Goal: Entertainment & Leisure: Consume media (video, audio)

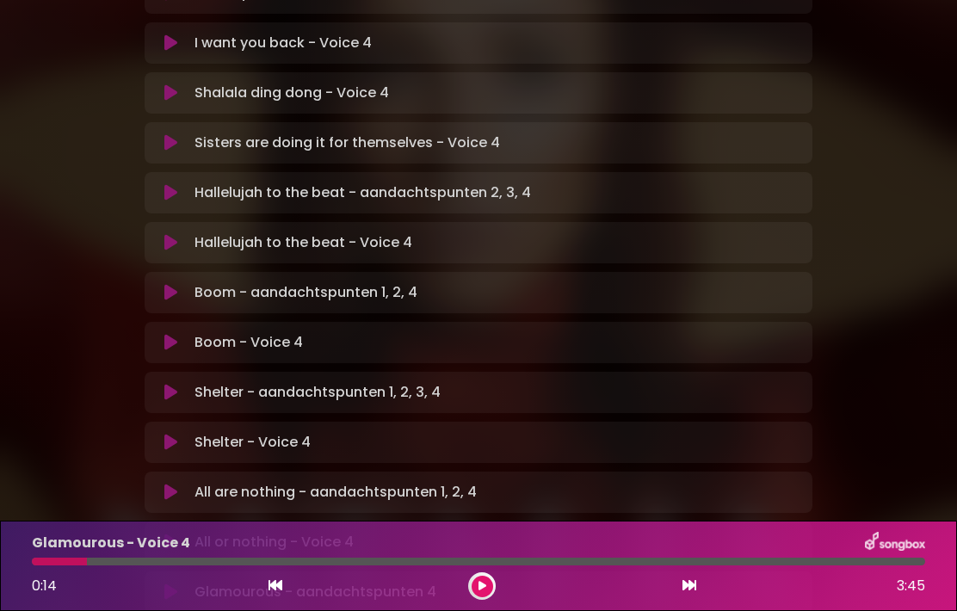
scroll to position [515, 0]
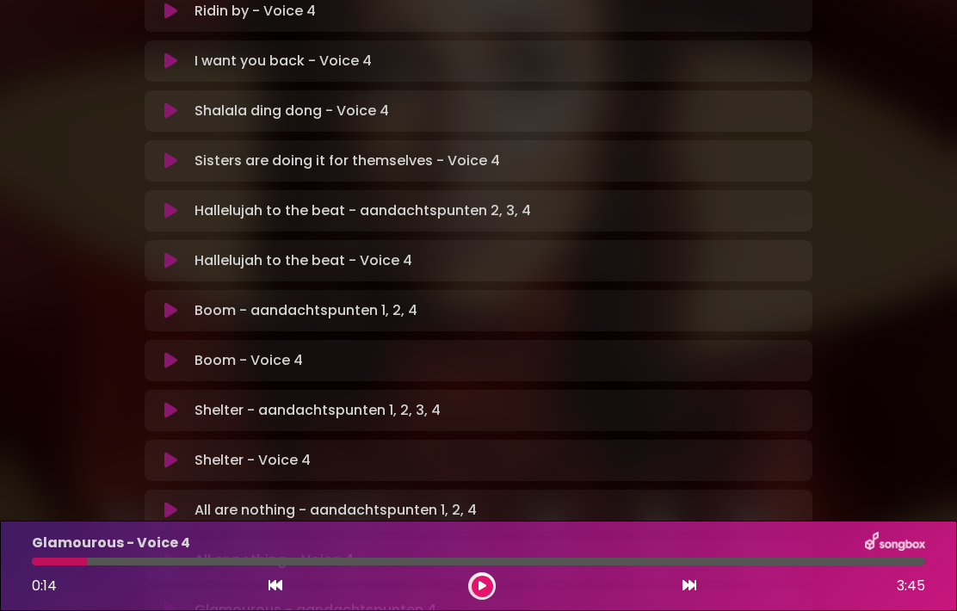
click at [180, 402] on button at bounding box center [171, 410] width 33 height 17
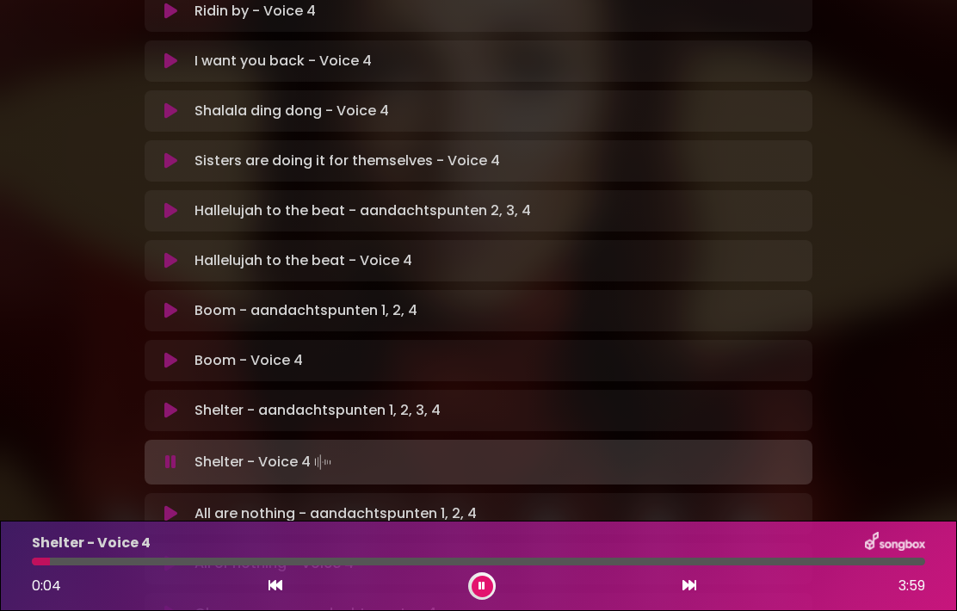
click at [289, 583] on div "0:04 3:59" at bounding box center [479, 586] width 914 height 28
click at [270, 583] on icon at bounding box center [275, 585] width 14 height 14
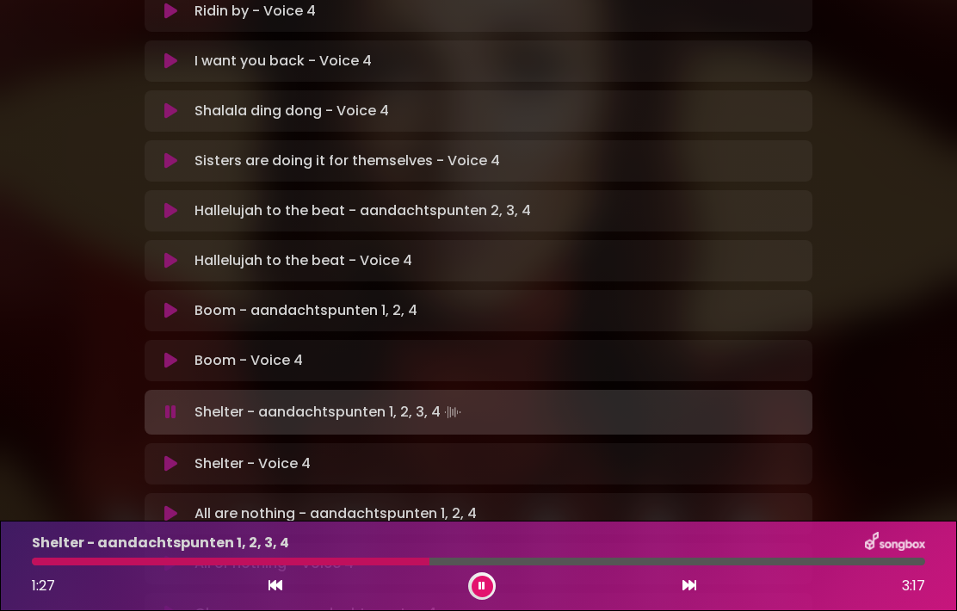
click at [291, 580] on div "1:27 3:17" at bounding box center [479, 586] width 914 height 28
click at [277, 579] on icon at bounding box center [275, 585] width 14 height 14
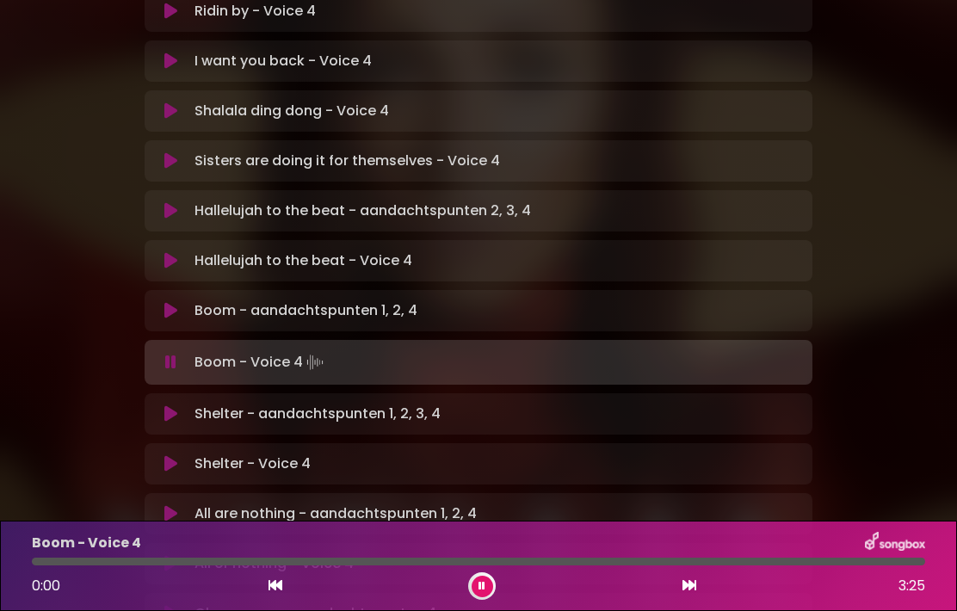
click at [690, 585] on icon at bounding box center [689, 585] width 14 height 14
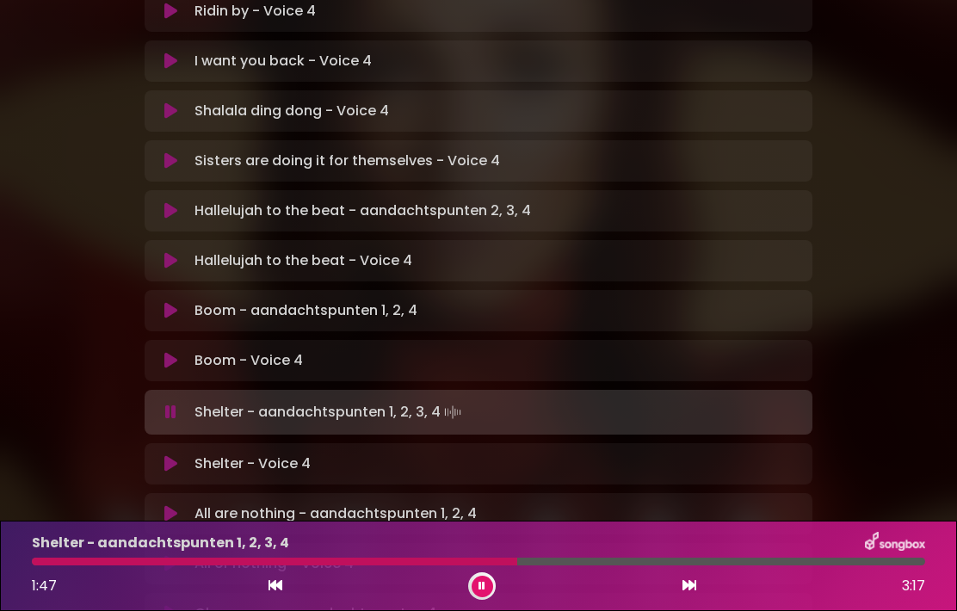
click at [487, 578] on button at bounding box center [483, 587] width 22 height 22
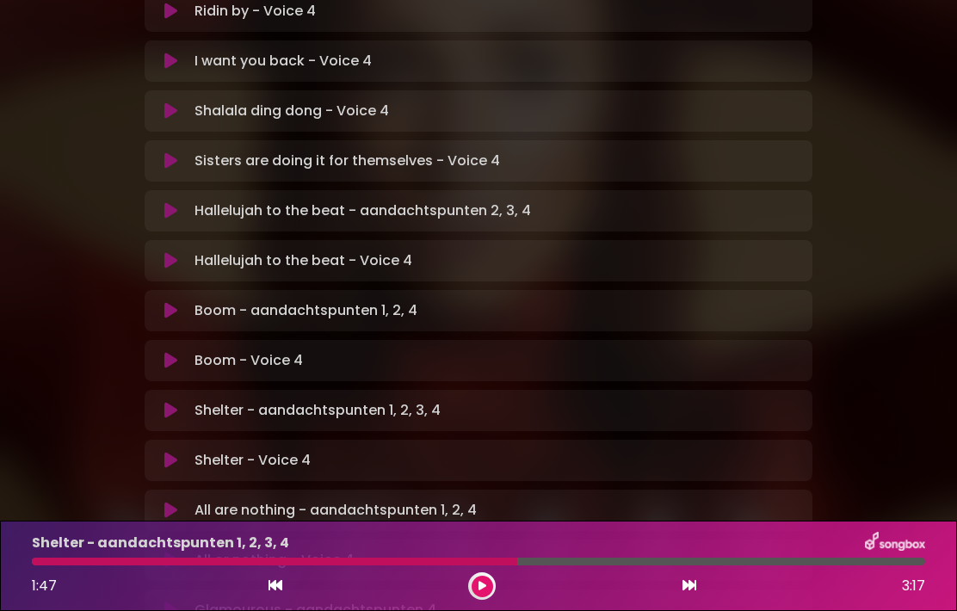
click at [490, 583] on button at bounding box center [483, 587] width 22 height 22
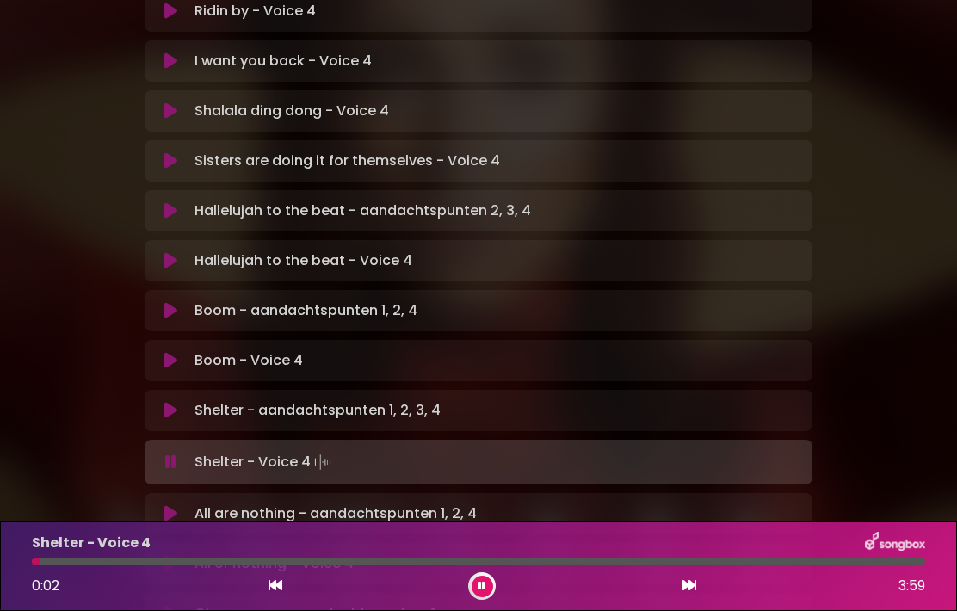
click at [281, 576] on button at bounding box center [275, 586] width 15 height 22
click at [275, 583] on icon at bounding box center [275, 585] width 14 height 14
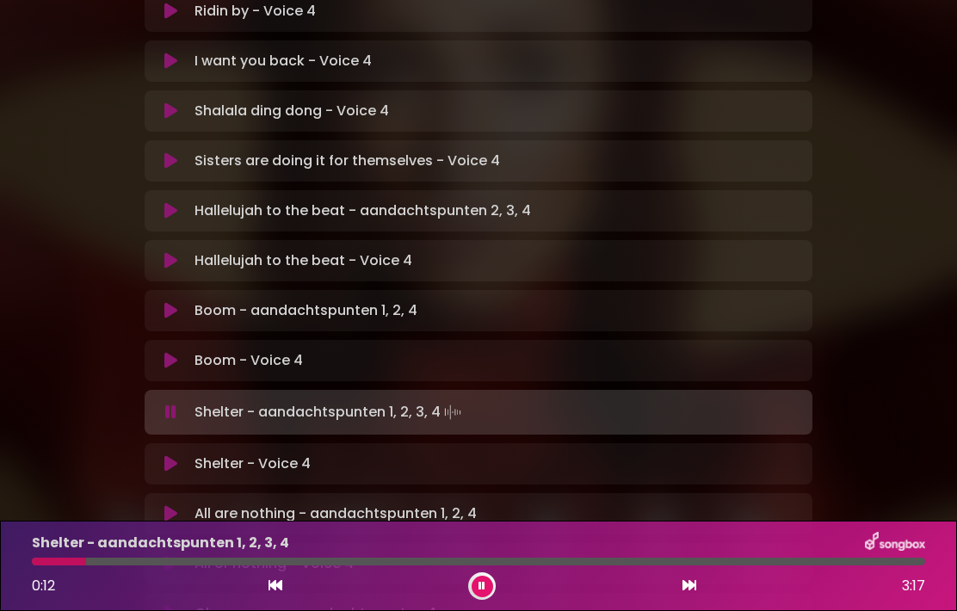
click at [186, 505] on button at bounding box center [171, 513] width 33 height 17
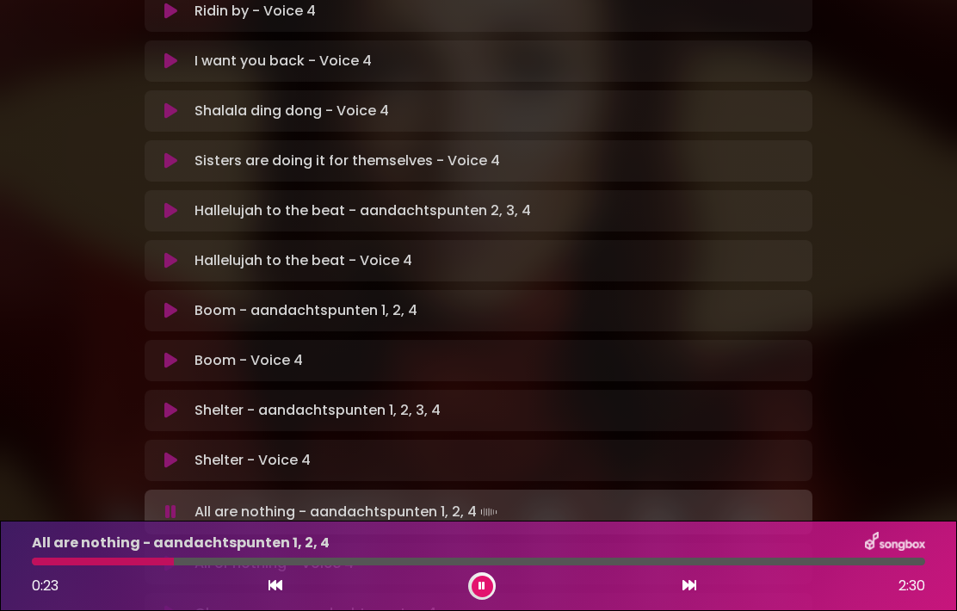
click at [479, 588] on icon at bounding box center [481, 586] width 7 height 10
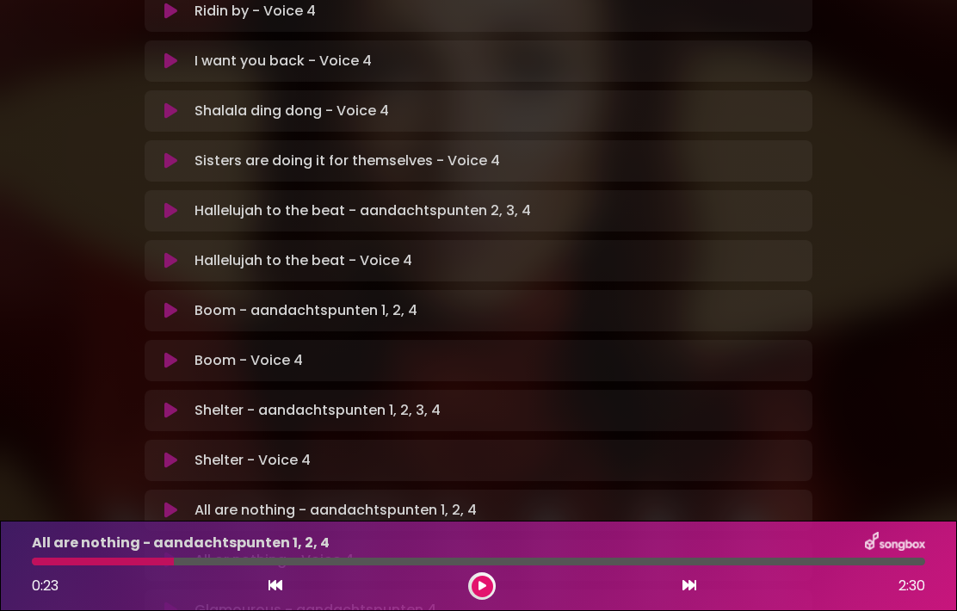
click at [170, 502] on icon at bounding box center [170, 510] width 13 height 17
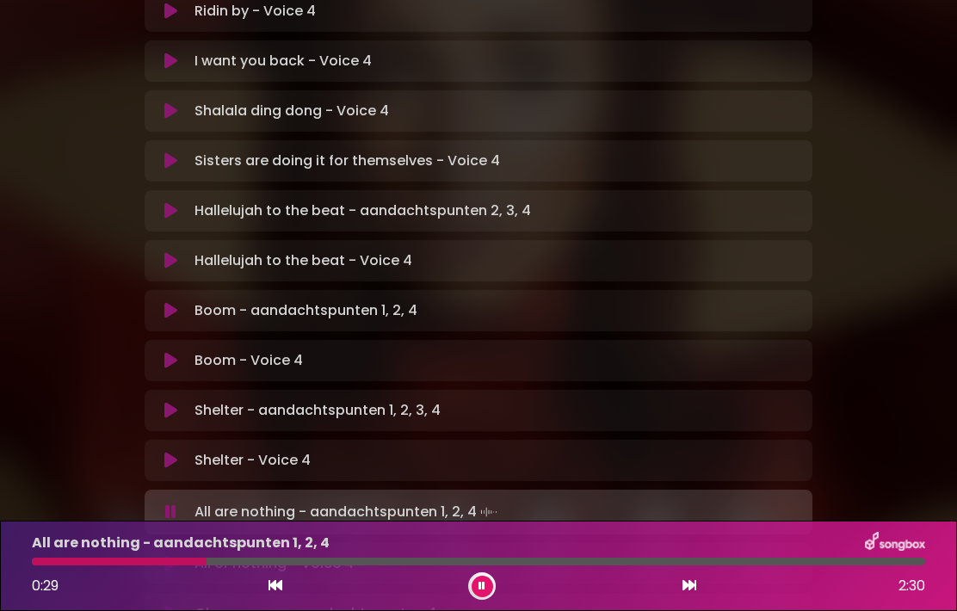
click at [281, 583] on icon at bounding box center [275, 585] width 14 height 14
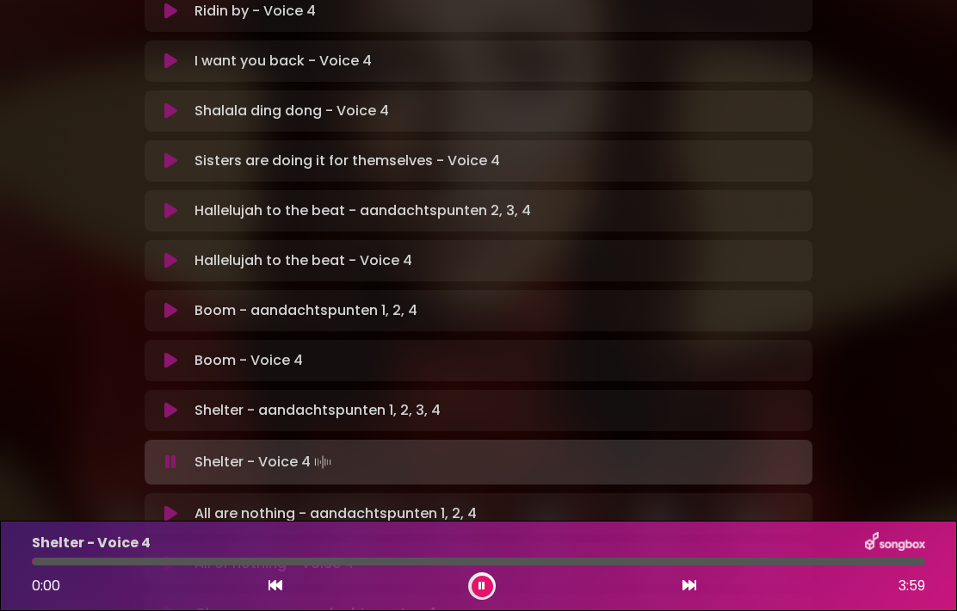
click at [683, 587] on icon at bounding box center [689, 585] width 14 height 14
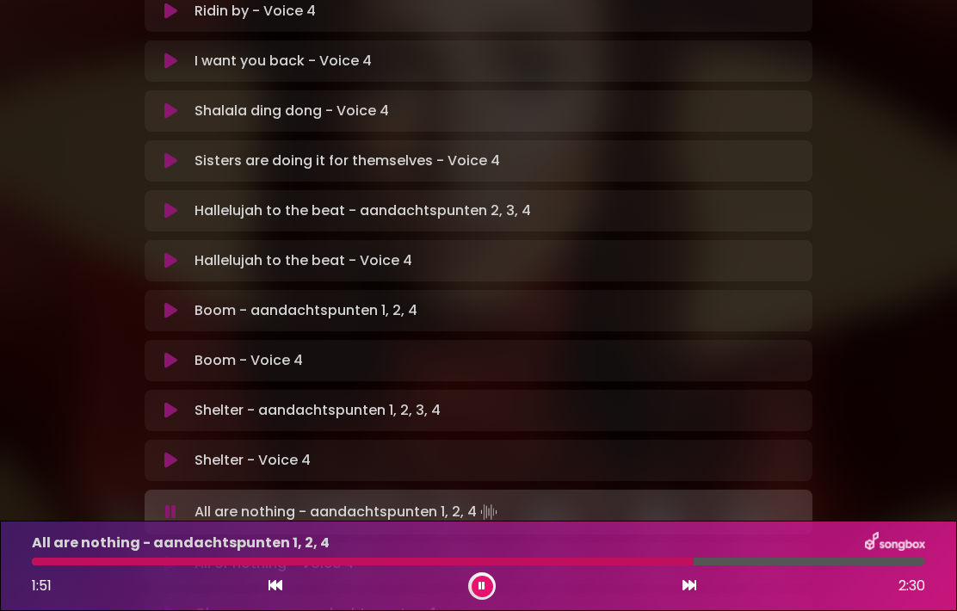
click at [280, 577] on button at bounding box center [275, 586] width 15 height 22
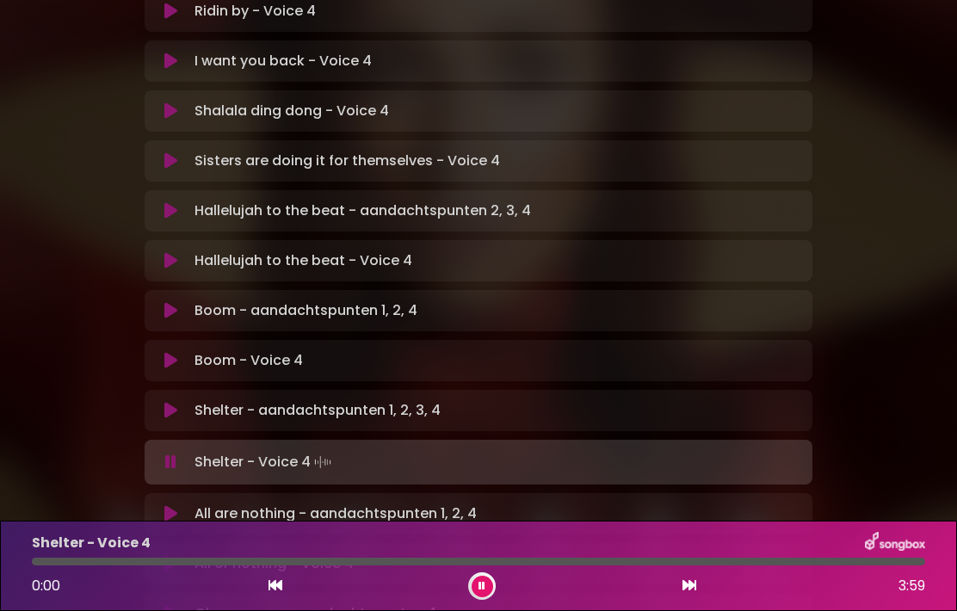
click at [694, 583] on icon at bounding box center [689, 585] width 14 height 14
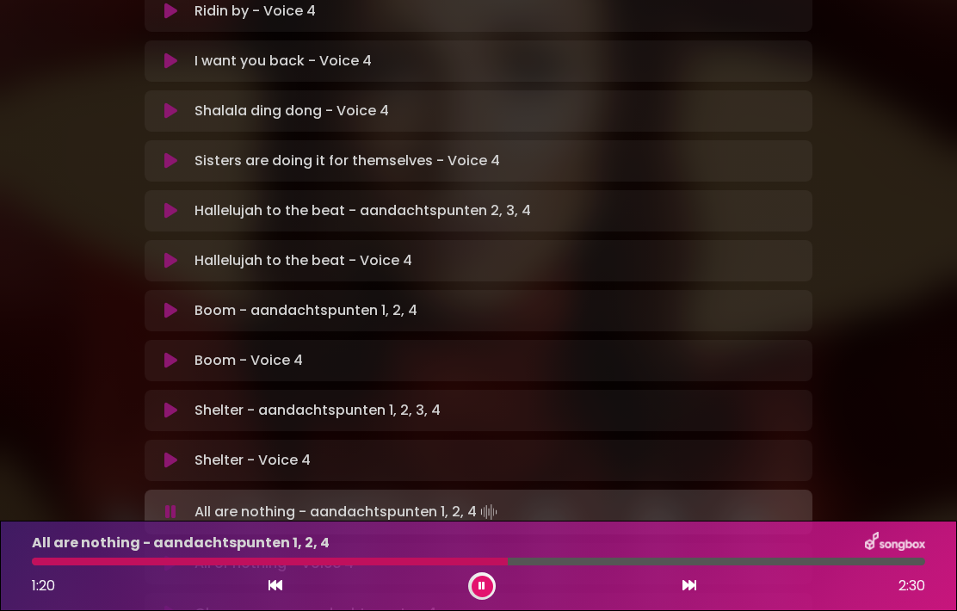
click at [271, 580] on icon at bounding box center [275, 585] width 14 height 14
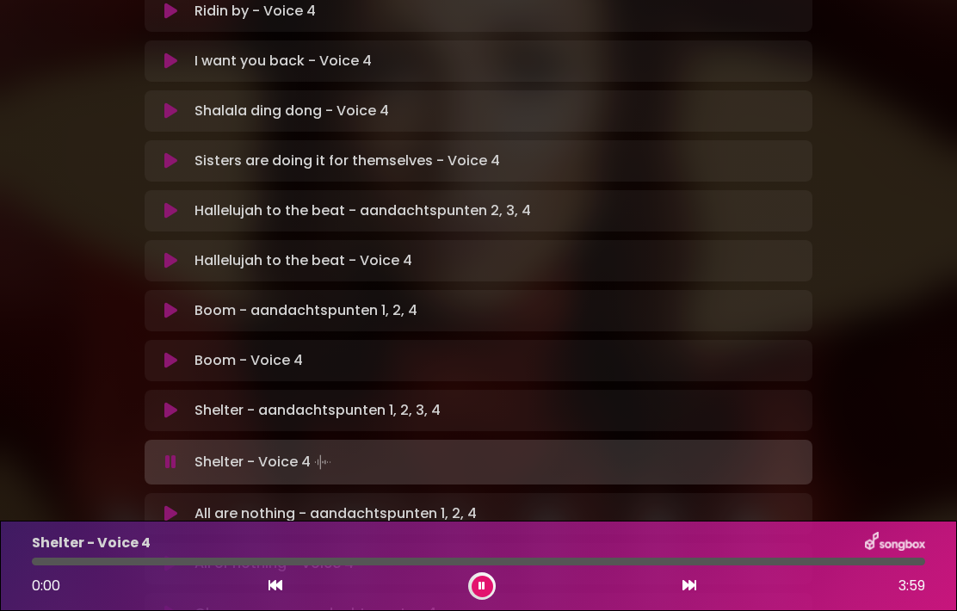
click at [696, 578] on button at bounding box center [689, 586] width 15 height 22
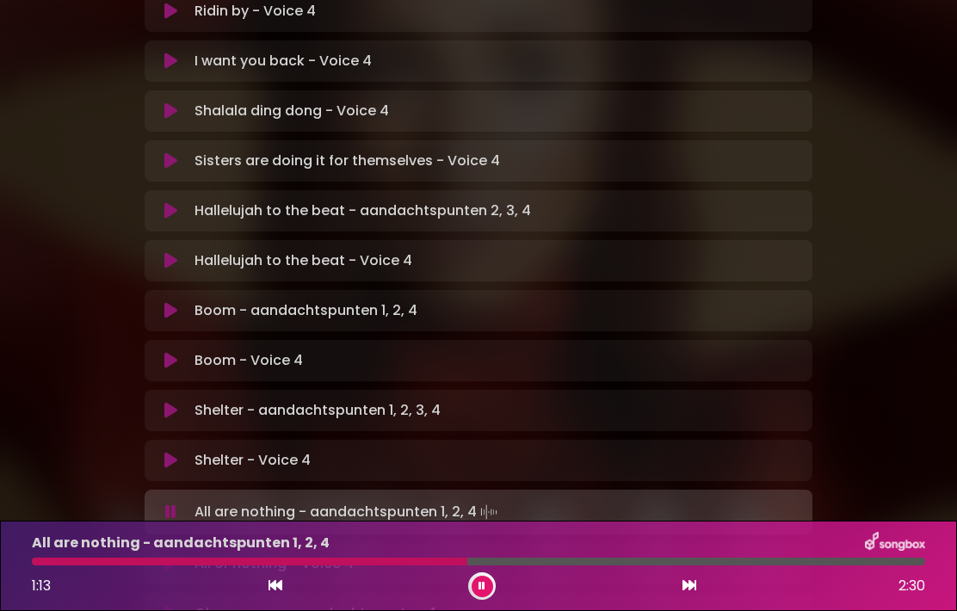
click at [281, 583] on icon at bounding box center [275, 585] width 14 height 14
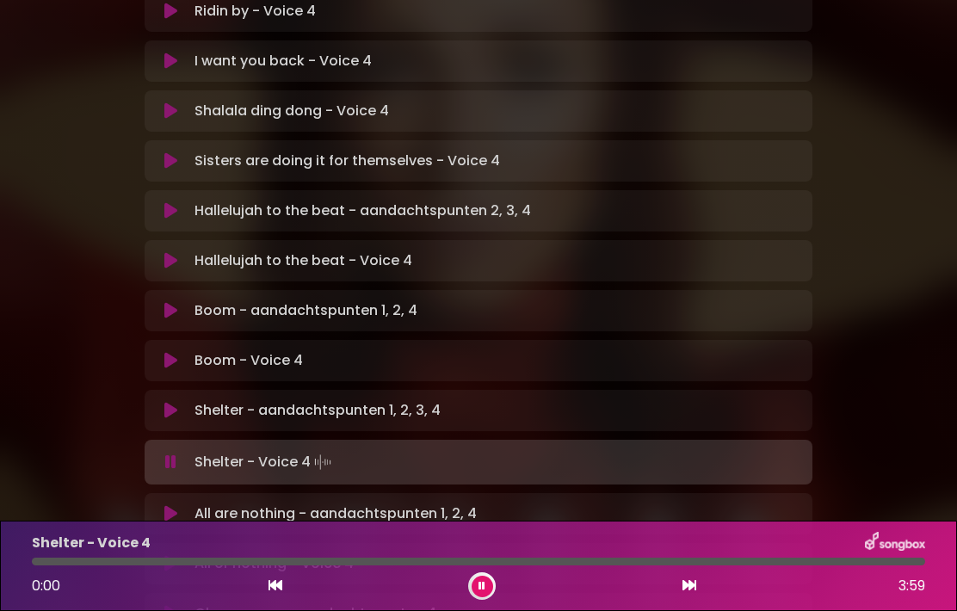
click at [690, 584] on icon at bounding box center [689, 585] width 14 height 14
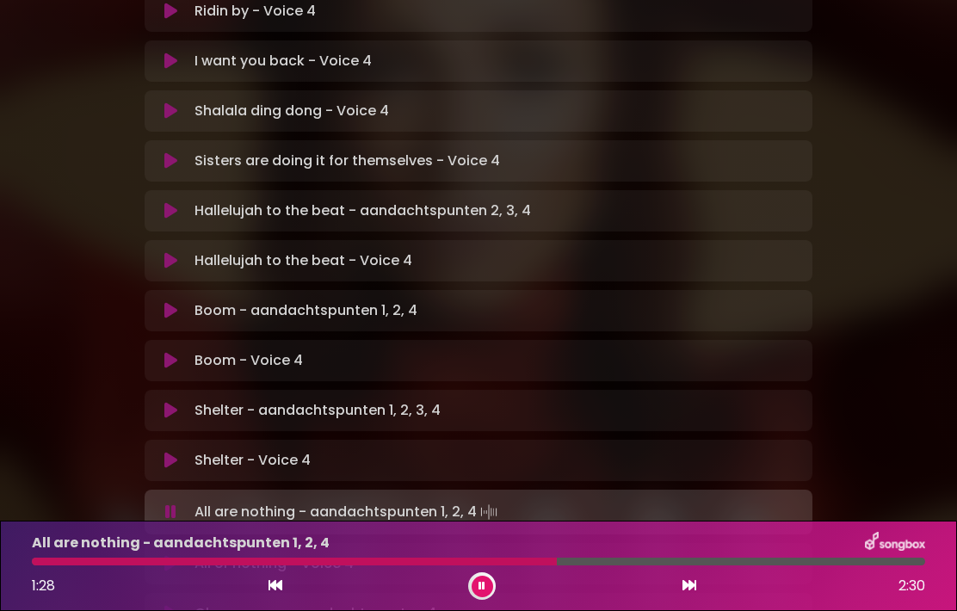
click at [480, 586] on icon at bounding box center [481, 586] width 7 height 10
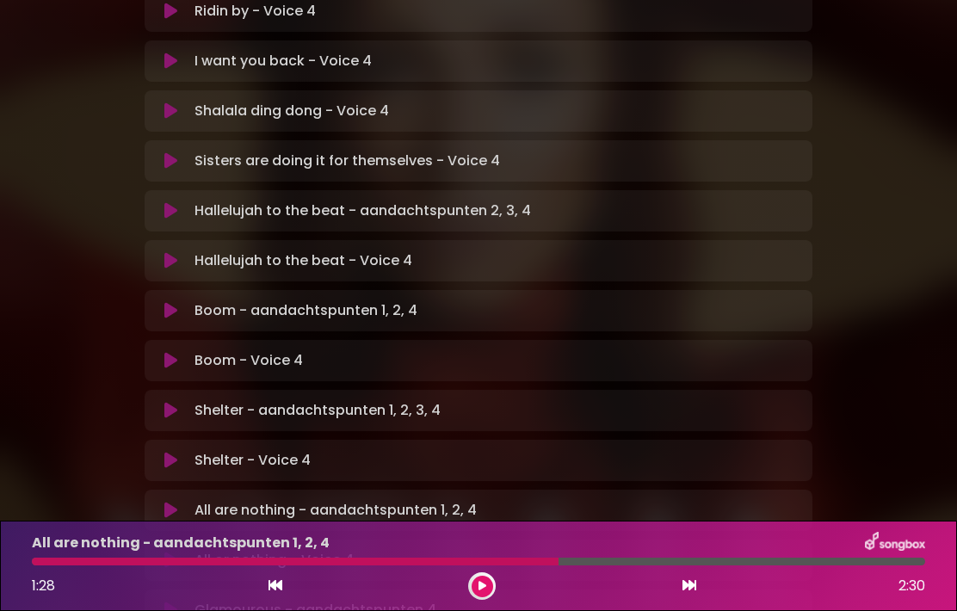
click at [496, 578] on div "1:28 2:30" at bounding box center [479, 586] width 914 height 28
click at [492, 584] on button at bounding box center [483, 587] width 22 height 22
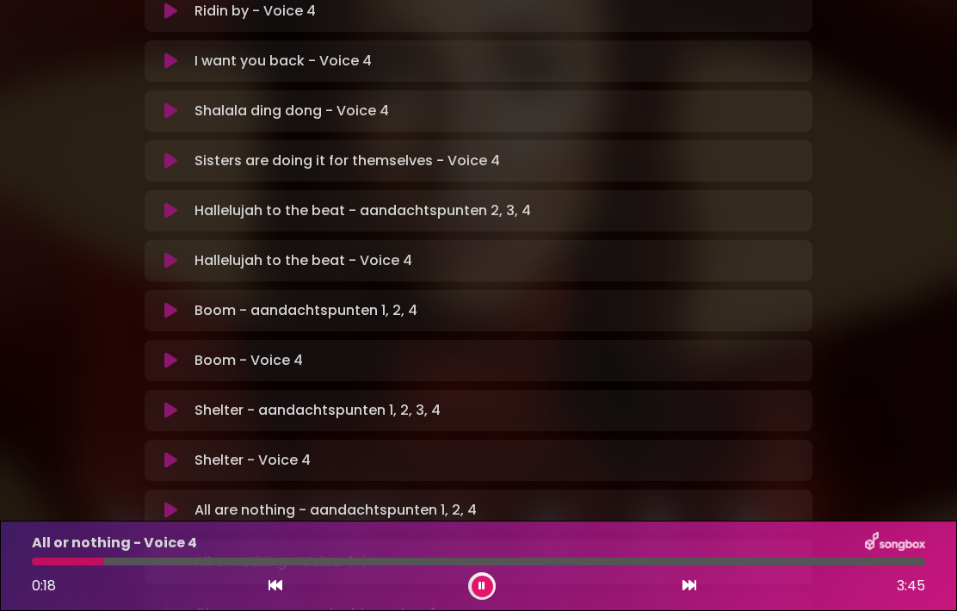
click at [179, 502] on button at bounding box center [171, 510] width 33 height 17
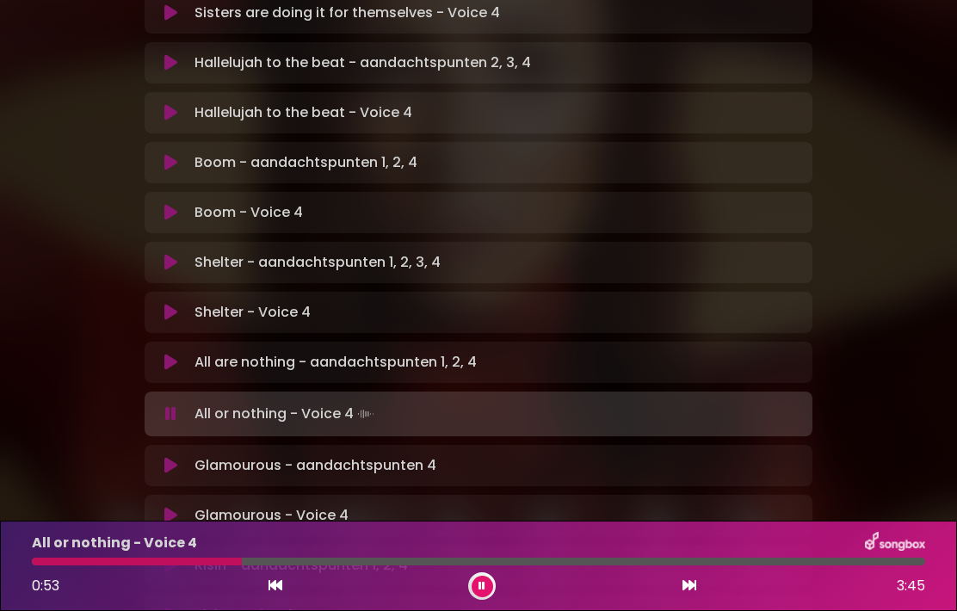
scroll to position [668, 0]
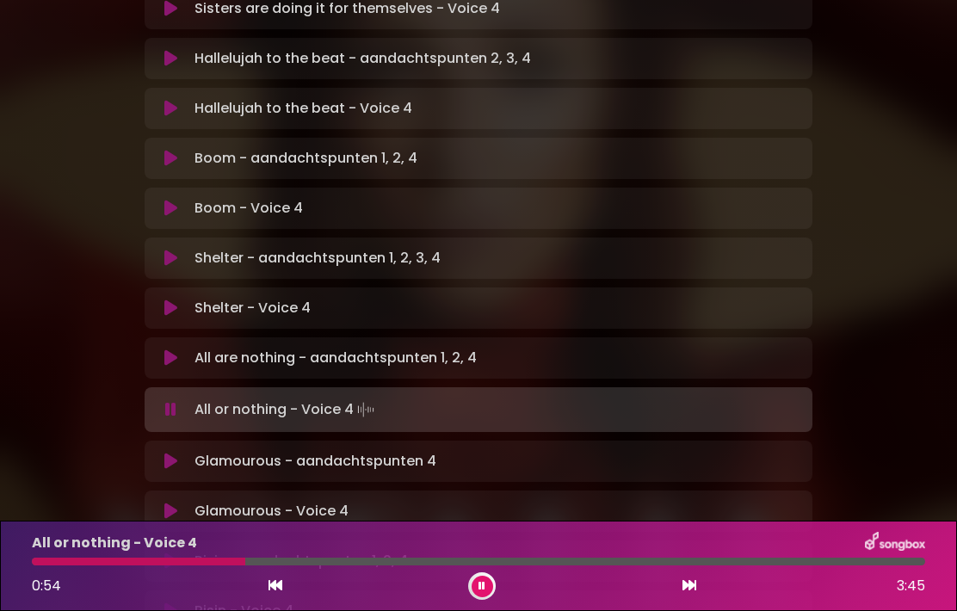
click at [163, 453] on button at bounding box center [171, 461] width 33 height 17
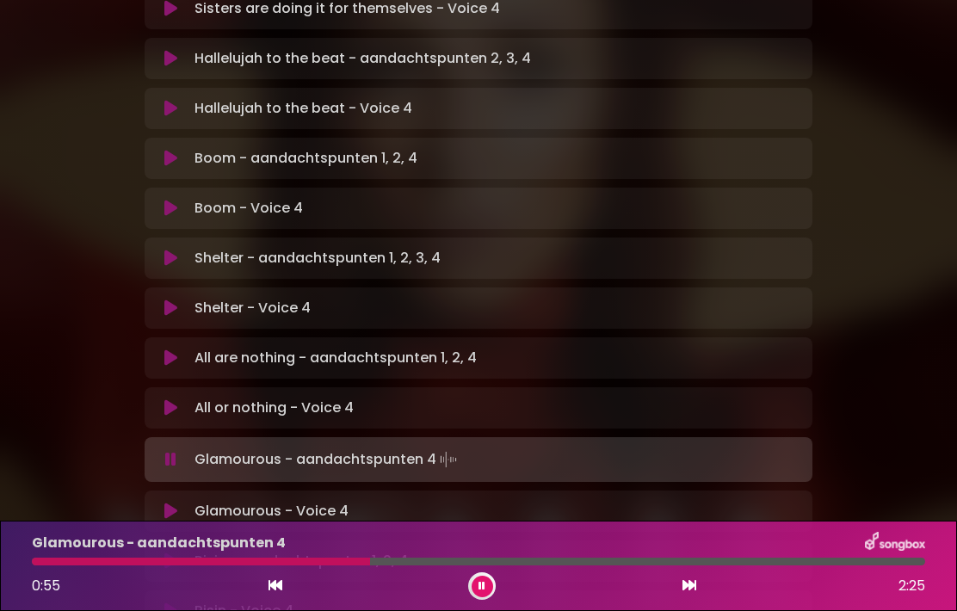
click at [272, 586] on icon at bounding box center [275, 585] width 14 height 14
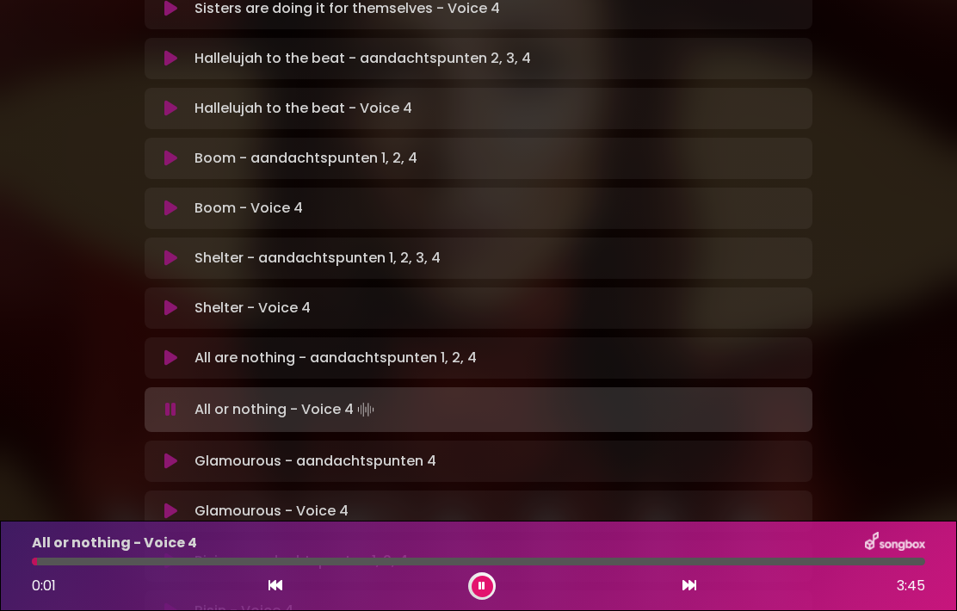
click at [687, 577] on button at bounding box center [689, 586] width 15 height 22
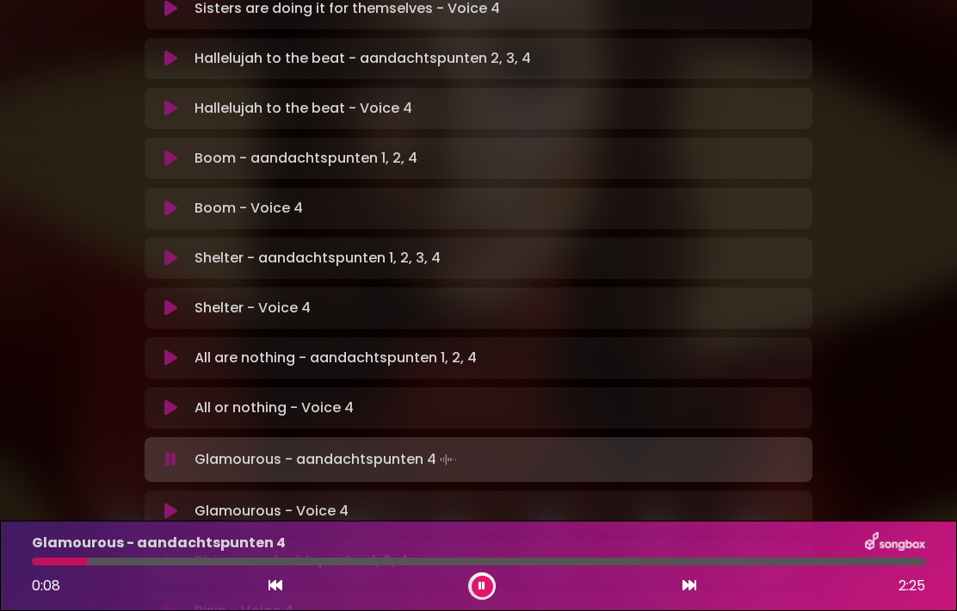
click at [490, 586] on button at bounding box center [483, 587] width 22 height 22
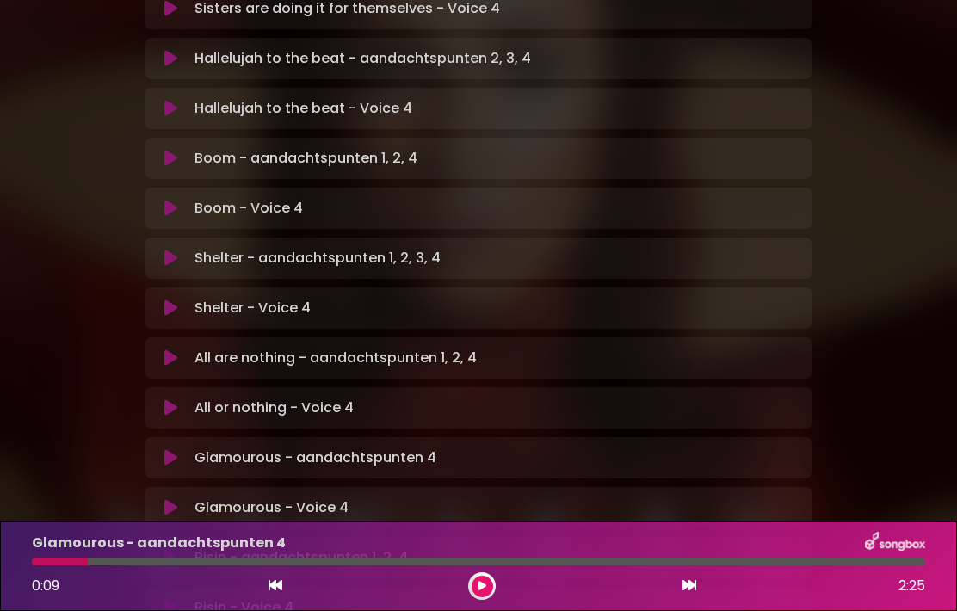
click at [480, 584] on icon at bounding box center [482, 586] width 8 height 10
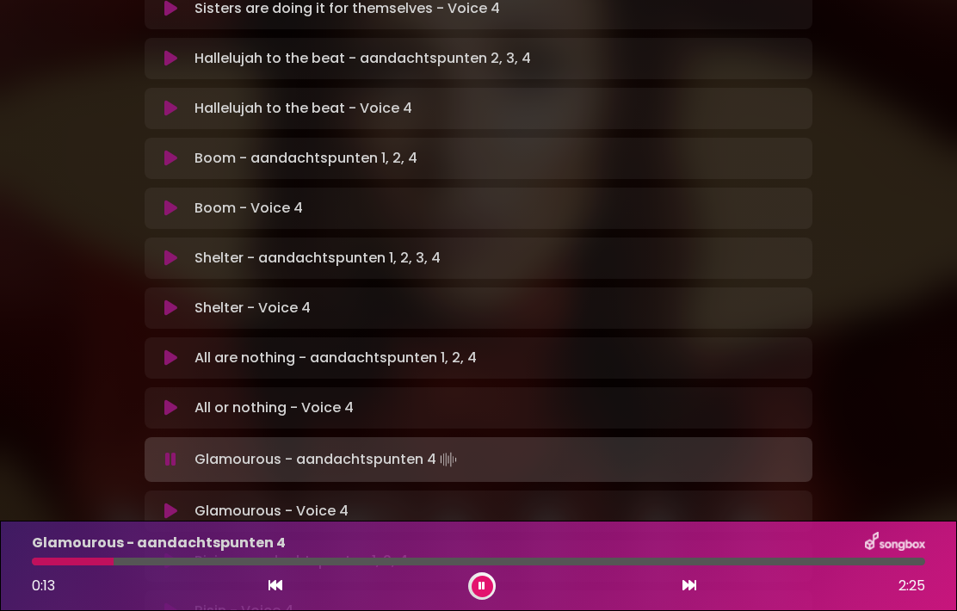
click at [484, 586] on icon at bounding box center [481, 586] width 7 height 10
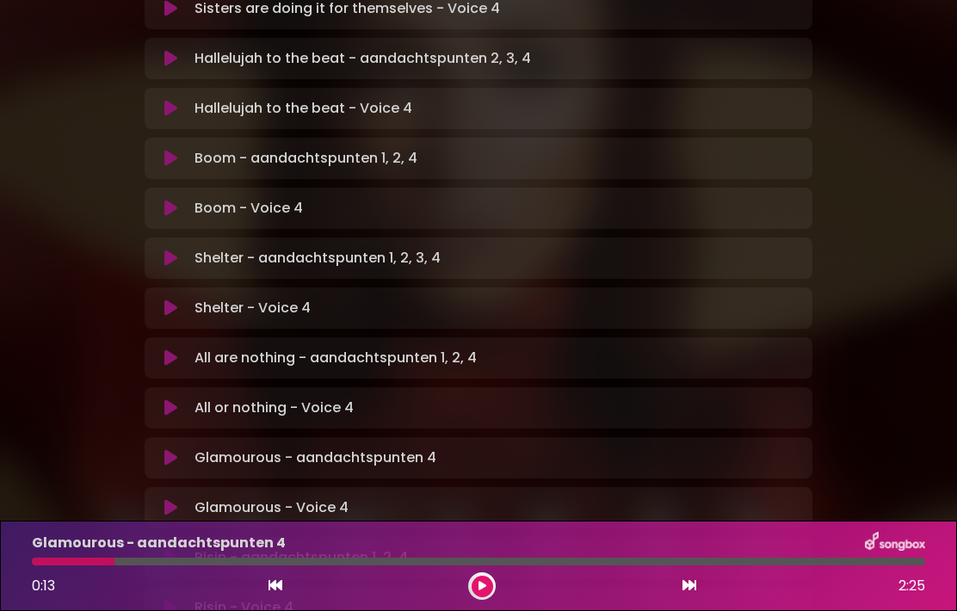
click at [490, 586] on button at bounding box center [483, 587] width 22 height 22
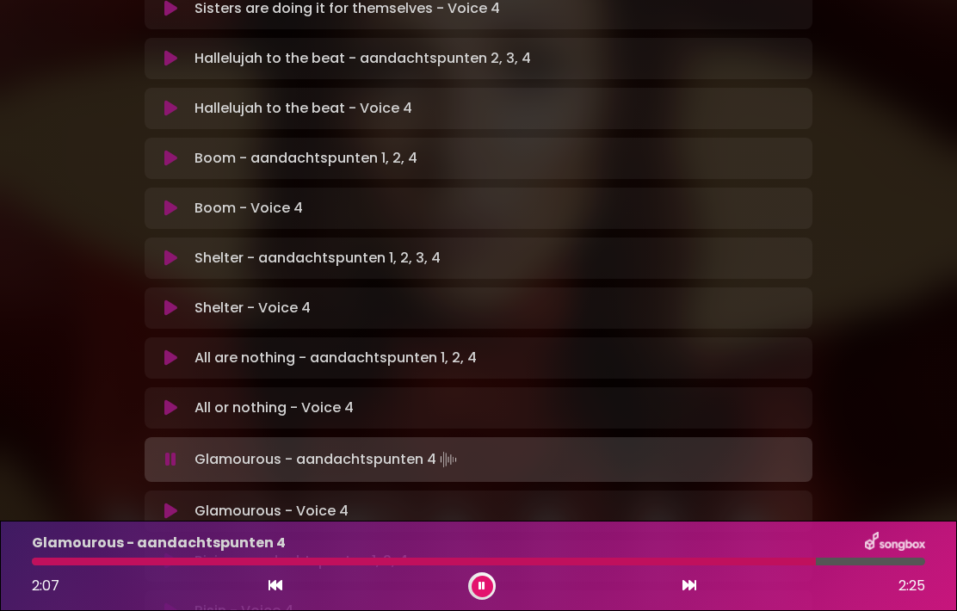
click at [282, 577] on button at bounding box center [275, 586] width 15 height 22
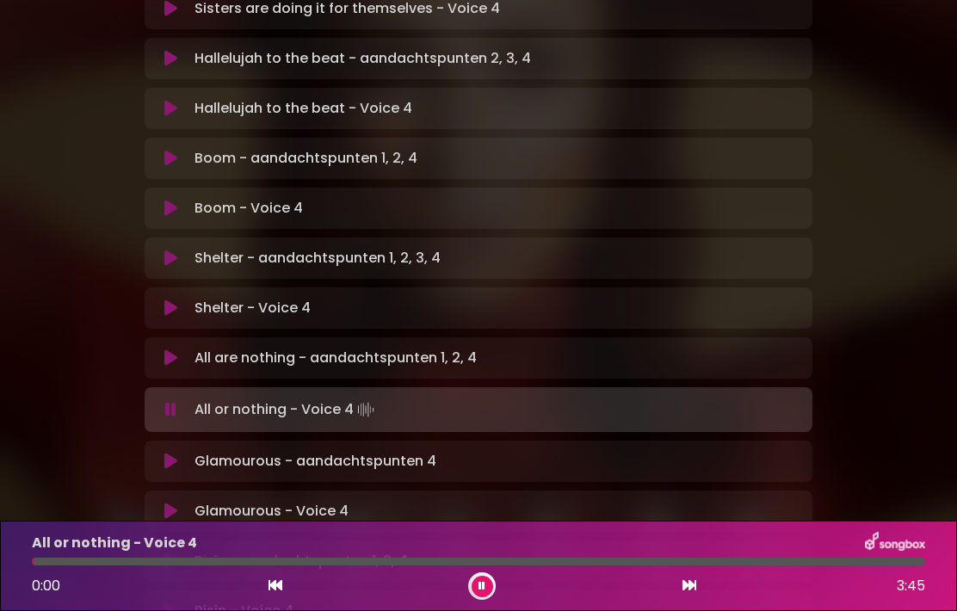
click at [693, 585] on icon at bounding box center [689, 585] width 14 height 14
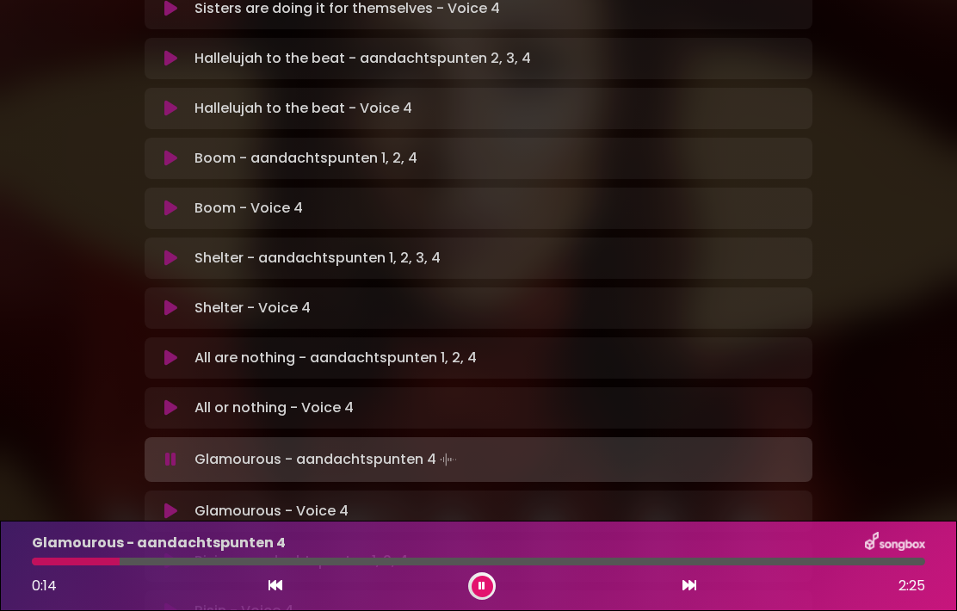
click at [478, 583] on icon at bounding box center [481, 586] width 7 height 10
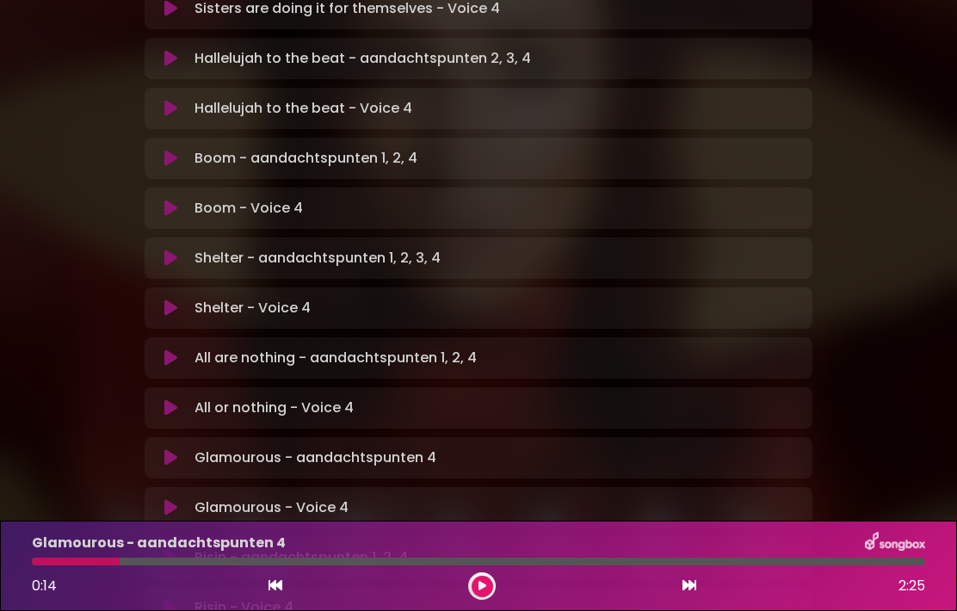
click at [480, 578] on button at bounding box center [483, 587] width 22 height 22
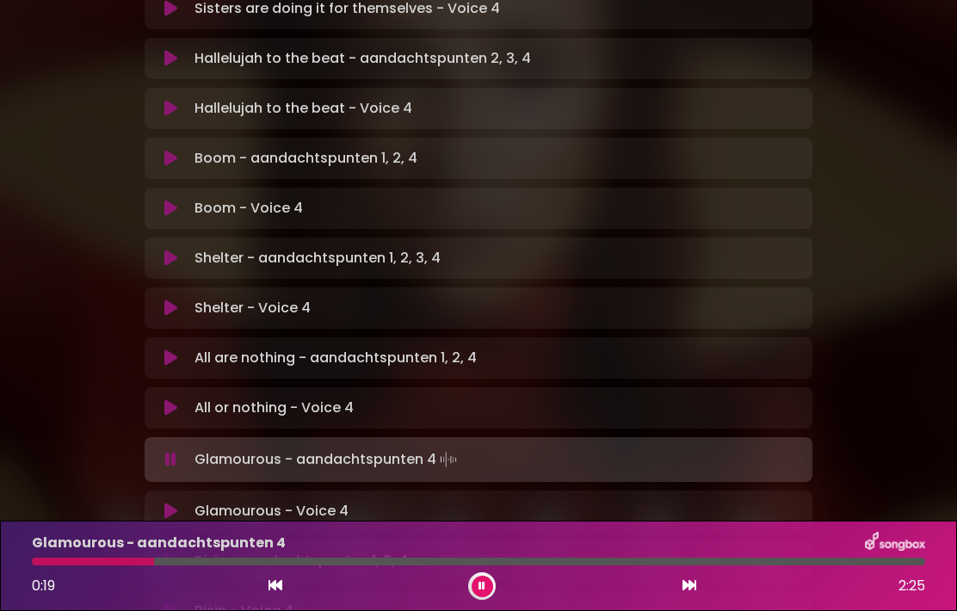
click at [486, 584] on button at bounding box center [483, 587] width 22 height 22
